Goal: Communication & Community: Answer question/provide support

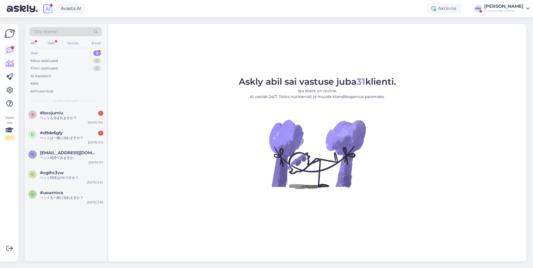
click at [12, 61] on icon at bounding box center [10, 63] width 8 height 7
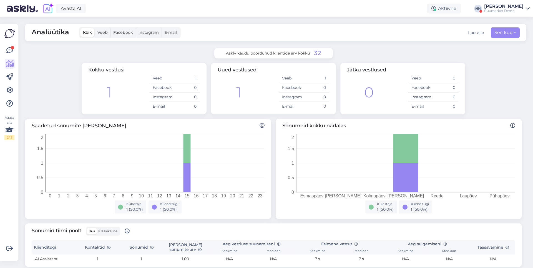
click at [504, 7] on div "[PERSON_NAME]" at bounding box center [503, 6] width 39 height 4
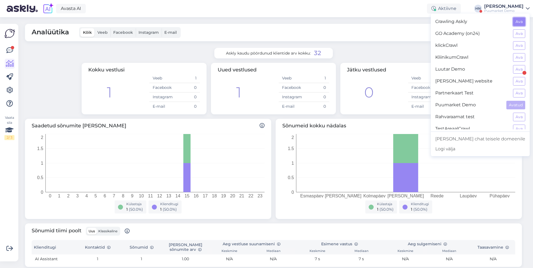
click at [519, 22] on button "Ava" at bounding box center [519, 21] width 12 height 9
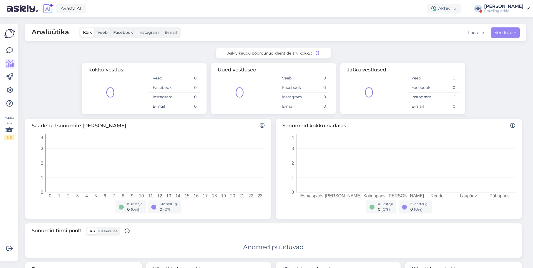
click at [521, 6] on div "[PERSON_NAME]" at bounding box center [503, 6] width 39 height 4
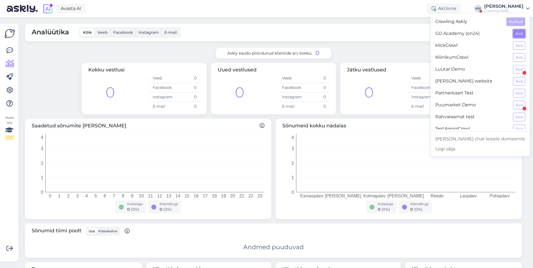
click at [523, 35] on button "Ava" at bounding box center [519, 33] width 12 height 9
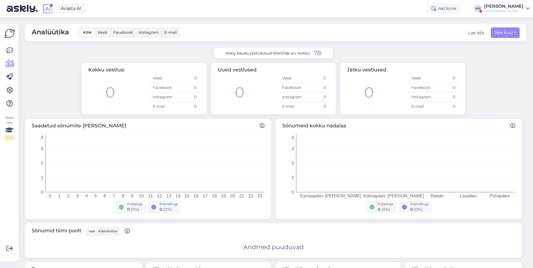
click at [498, 13] on div "Avasta AI Aktiivne HN Hans Niinemäe GO Academy (on24)" at bounding box center [266, 8] width 533 height 17
click at [499, 10] on div "GO Academy (on24)" at bounding box center [503, 11] width 39 height 4
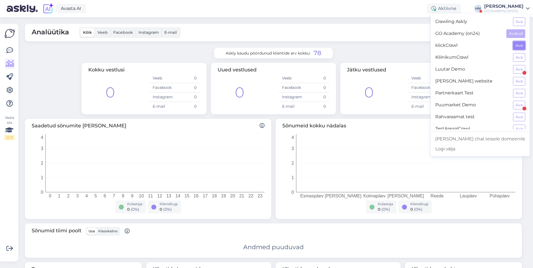
click at [514, 47] on button "Ava" at bounding box center [519, 45] width 12 height 9
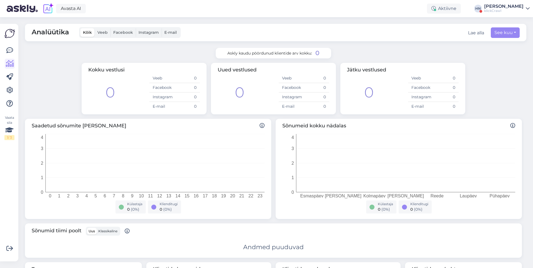
click at [410, 46] on div "Analüütika Kõik Veeb Facebook Instagram E-mail Lae alla See kuu Askly kaudu pöö…" at bounding box center [277, 142] width 511 height 251
click at [11, 47] on icon at bounding box center [9, 50] width 7 height 7
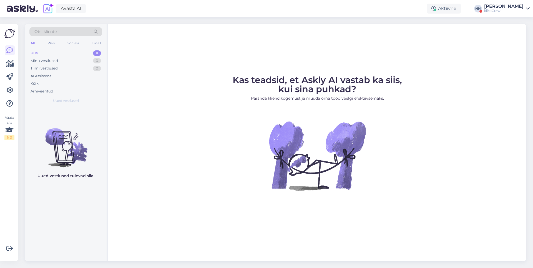
click at [397, 89] on figcaption "Kas teadsid, et Askly AI vastab ka siis, kui sina puhkad? Paranda kliendikogemu…" at bounding box center [316, 91] width 169 height 30
click at [55, 63] on div "Minu vestlused" at bounding box center [44, 61] width 27 height 6
click at [50, 69] on div "Tiimi vestlused" at bounding box center [44, 69] width 27 height 6
click at [52, 65] on div "Tiimi vestlused 0" at bounding box center [65, 69] width 73 height 8
click at [53, 63] on div "Minu vestlused" at bounding box center [44, 61] width 27 height 6
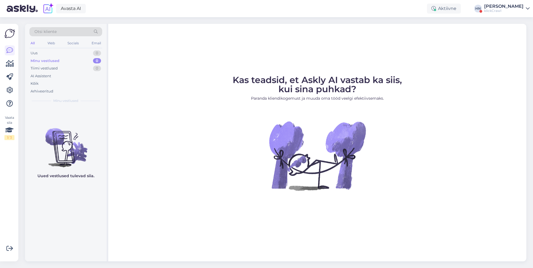
click at [361, 16] on div "Avasta AI Aktiivne HN Hans Niinemäe klickCrawl" at bounding box center [266, 8] width 533 height 17
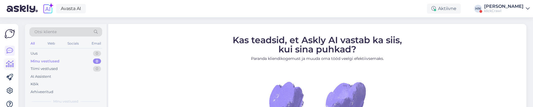
click at [14, 61] on link at bounding box center [10, 64] width 10 height 10
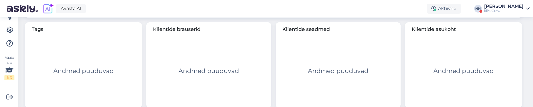
scroll to position [59, 0]
click at [10, 35] on icon at bounding box center [9, 32] width 7 height 7
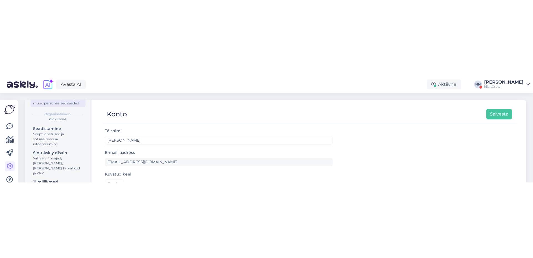
scroll to position [57, 0]
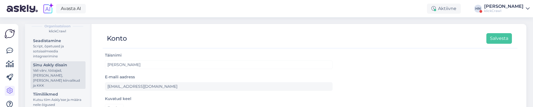
click at [58, 72] on div "Vali värv, tööajad, lisa meilivorm, kõne kiirvalikud ja KKK" at bounding box center [58, 78] width 50 height 20
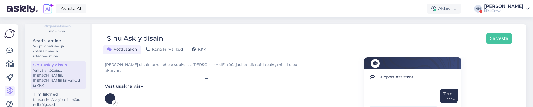
click at [161, 47] on span "Kõne kiirvalikud" at bounding box center [164, 49] width 37 height 5
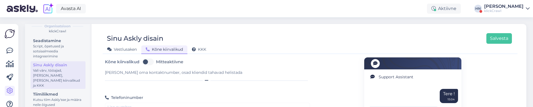
click at [182, 46] on div "Kõne kiirvalikud" at bounding box center [164, 49] width 46 height 9
click at [197, 47] on span "KKK" at bounding box center [199, 49] width 14 height 5
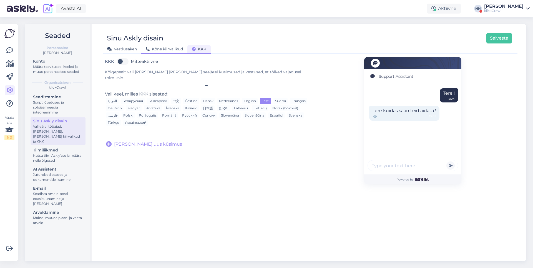
click at [175, 49] on span "Kõne kiirvalikud" at bounding box center [164, 49] width 37 height 5
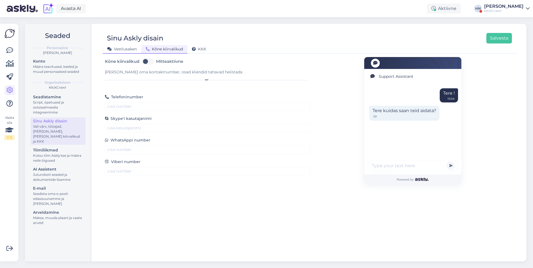
click at [134, 53] on div "Vestlusaken" at bounding box center [122, 49] width 39 height 9
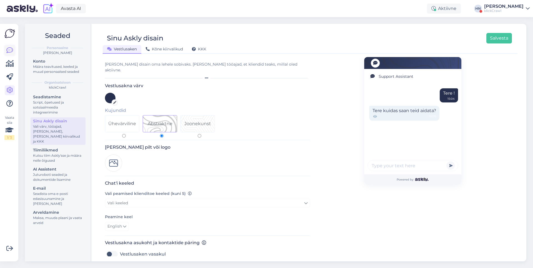
click at [8, 51] on icon at bounding box center [9, 50] width 7 height 7
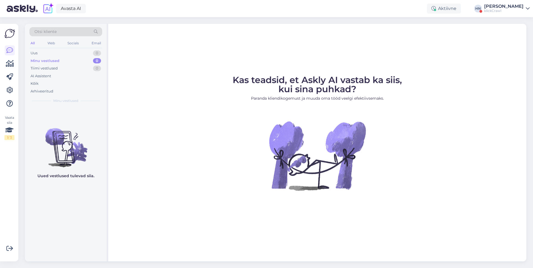
click at [328, 15] on div "Avasta AI Aktiivne HN Hans Niinemäe klickCrawl" at bounding box center [266, 8] width 533 height 17
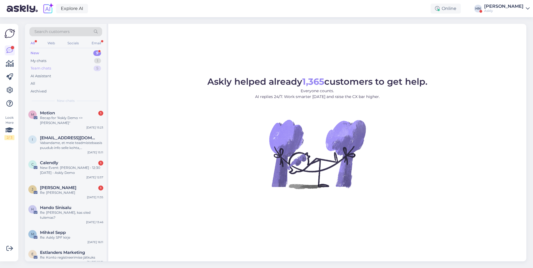
click at [70, 66] on div "Team chats 5" at bounding box center [65, 69] width 73 height 8
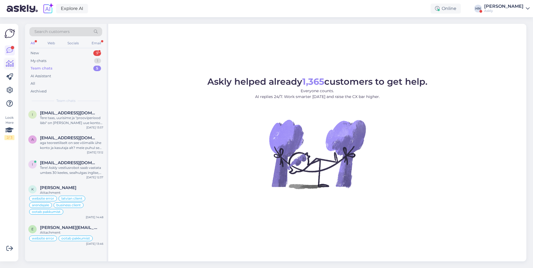
click at [12, 68] on link at bounding box center [10, 64] width 10 height 10
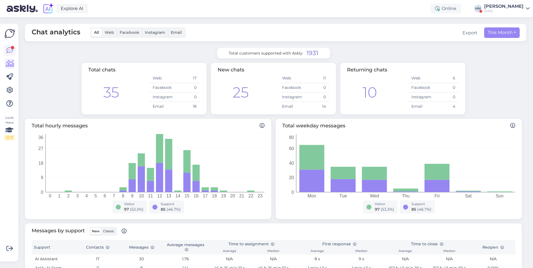
click at [9, 49] on icon at bounding box center [9, 50] width 7 height 7
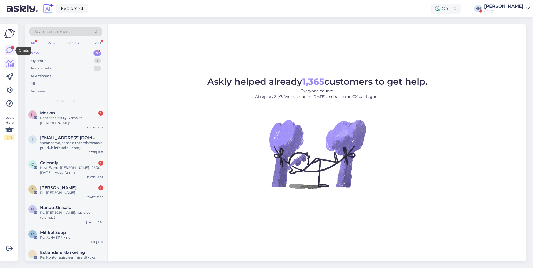
click at [12, 60] on icon at bounding box center [10, 63] width 8 height 7
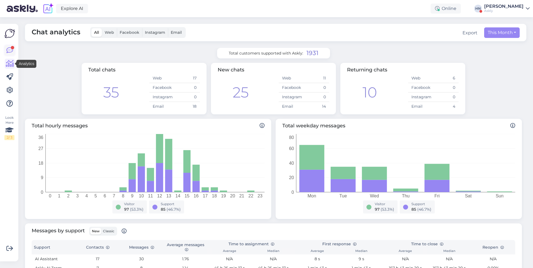
click at [11, 53] on icon at bounding box center [9, 50] width 7 height 7
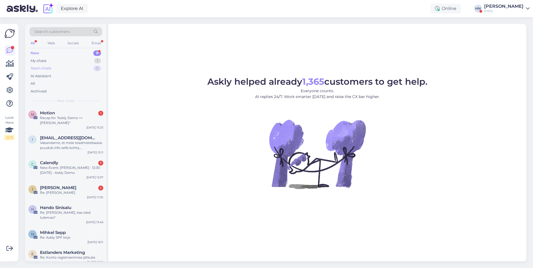
click at [59, 67] on div "Team chats 5" at bounding box center [65, 69] width 73 height 8
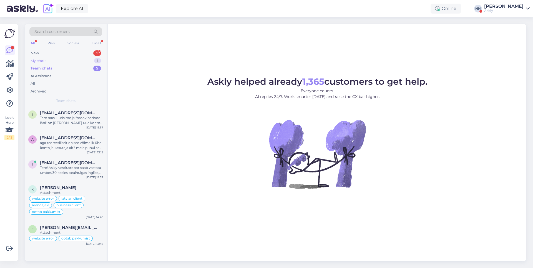
click at [60, 61] on div "My chats 1" at bounding box center [65, 61] width 73 height 8
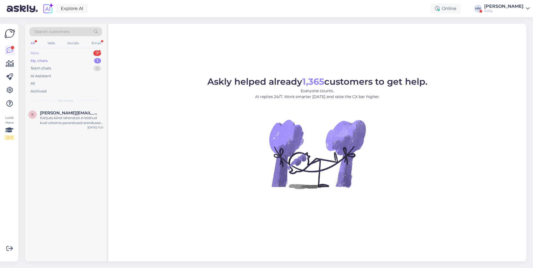
click at [62, 54] on div "New 9" at bounding box center [65, 53] width 73 height 8
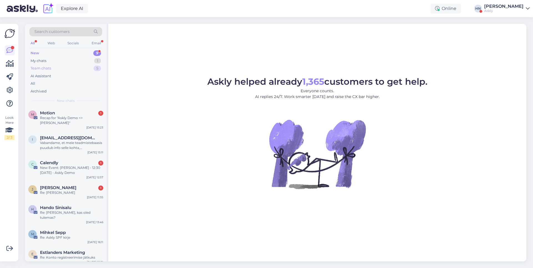
click at [74, 67] on div "Team chats 5" at bounding box center [65, 69] width 73 height 8
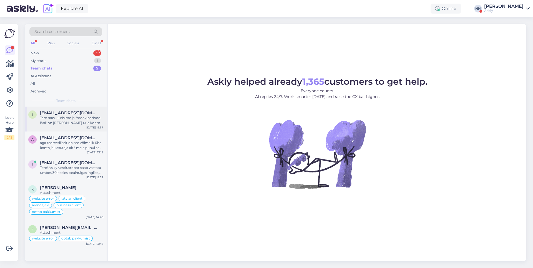
click at [68, 124] on div "Tere taas, uurisime ja "prooviperiood läbi" on vaid selle uue konto kohta. See …" at bounding box center [71, 121] width 63 height 10
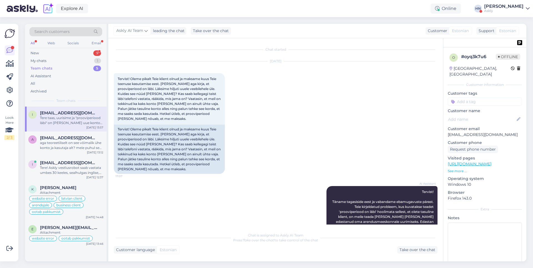
scroll to position [65, 0]
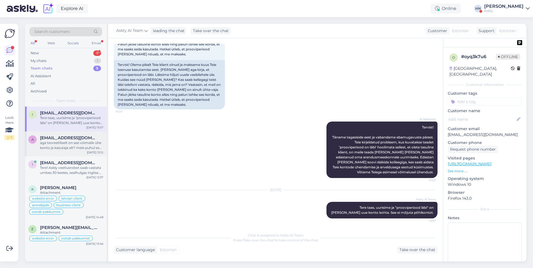
click at [63, 134] on div "a aleks.dmitrijev@ballzy.eu aga teoreetiliselt on see võimalik ühe konto ja kas…" at bounding box center [66, 144] width 82 height 25
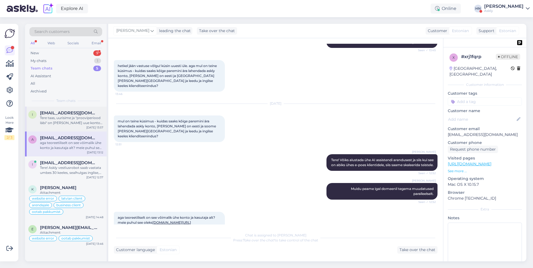
click at [66, 120] on div "Tere taas, uurisime ja "prooviperiood läbi" on vaid selle uue konto kohta. See …" at bounding box center [71, 121] width 63 height 10
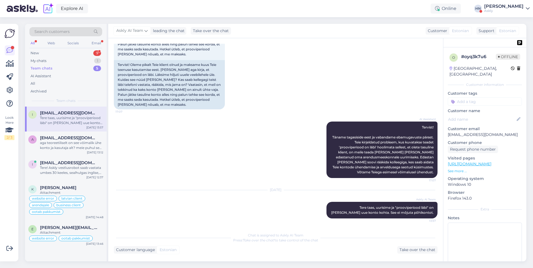
click at [76, 65] on div "Team chats 5" at bounding box center [65, 69] width 73 height 8
click at [77, 60] on div "My chats 1" at bounding box center [65, 61] width 73 height 8
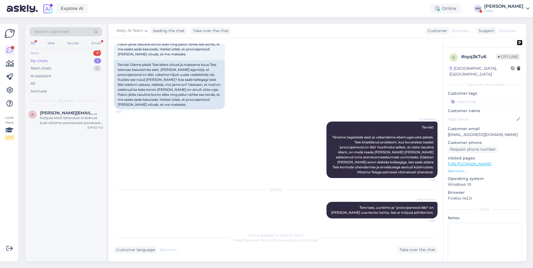
click at [65, 49] on div "New 9" at bounding box center [65, 53] width 73 height 8
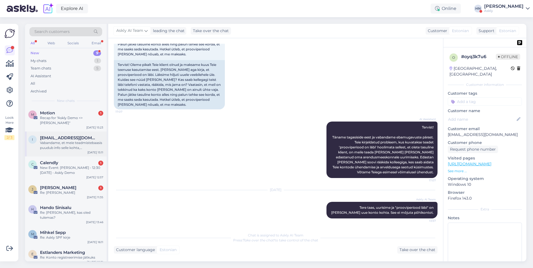
click at [106, 140] on div "i info@kulmavares.ee Vabandame, et meie teadmistebaasis puudub info selle kohta…" at bounding box center [66, 144] width 82 height 25
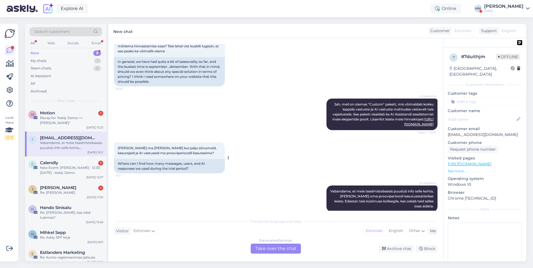
scroll to position [673, 0]
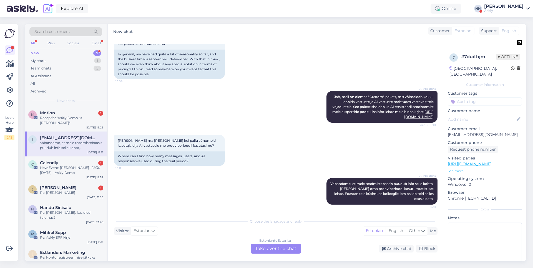
click at [500, 9] on div "Askly" at bounding box center [503, 11] width 39 height 4
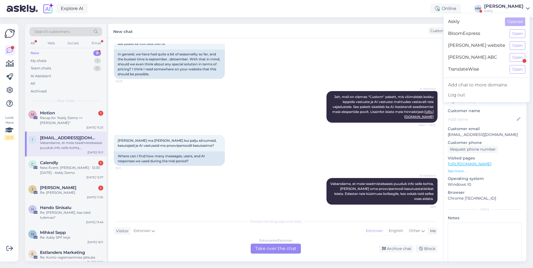
click at [500, 9] on div "Askly" at bounding box center [503, 11] width 39 height 4
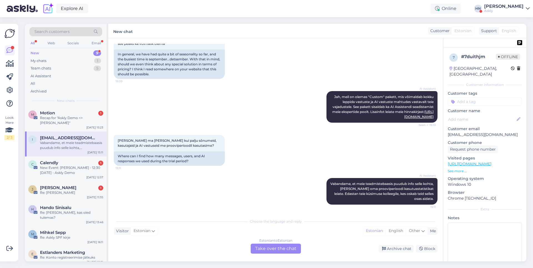
click at [500, 9] on div "Askly" at bounding box center [503, 11] width 39 height 4
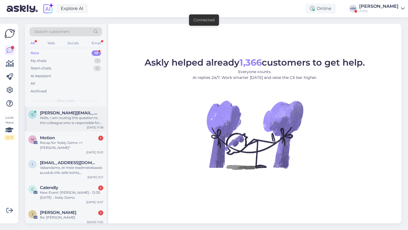
click at [53, 112] on span "[PERSON_NAME][EMAIL_ADDRESS][PERSON_NAME][DOMAIN_NAME]" at bounding box center [69, 113] width 58 height 5
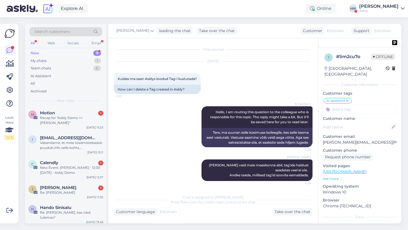
scroll to position [1, 0]
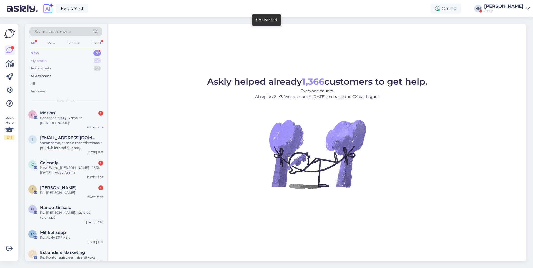
click at [80, 60] on div "My chats 2" at bounding box center [65, 61] width 73 height 8
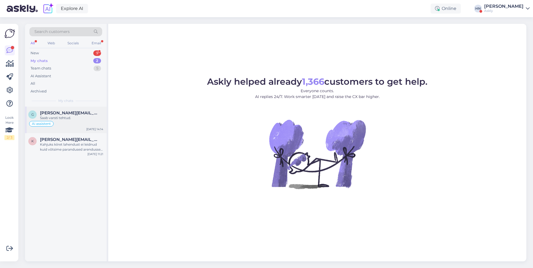
click at [80, 114] on span "[PERSON_NAME][EMAIL_ADDRESS][PERSON_NAME][DOMAIN_NAME]" at bounding box center [69, 113] width 58 height 5
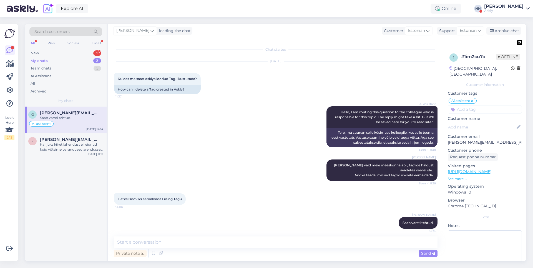
scroll to position [3, 0]
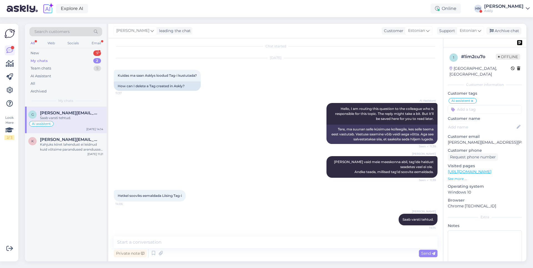
click at [246, 26] on div "[PERSON_NAME] leading the chat Customer Estonian Support Estonian Archive chat" at bounding box center [317, 31] width 418 height 14
click at [306, 106] on div "AI Assistant Hello, I am routing this question to the colleague who is responsi…" at bounding box center [275, 123] width 323 height 53
